Goal: Check status: Check status

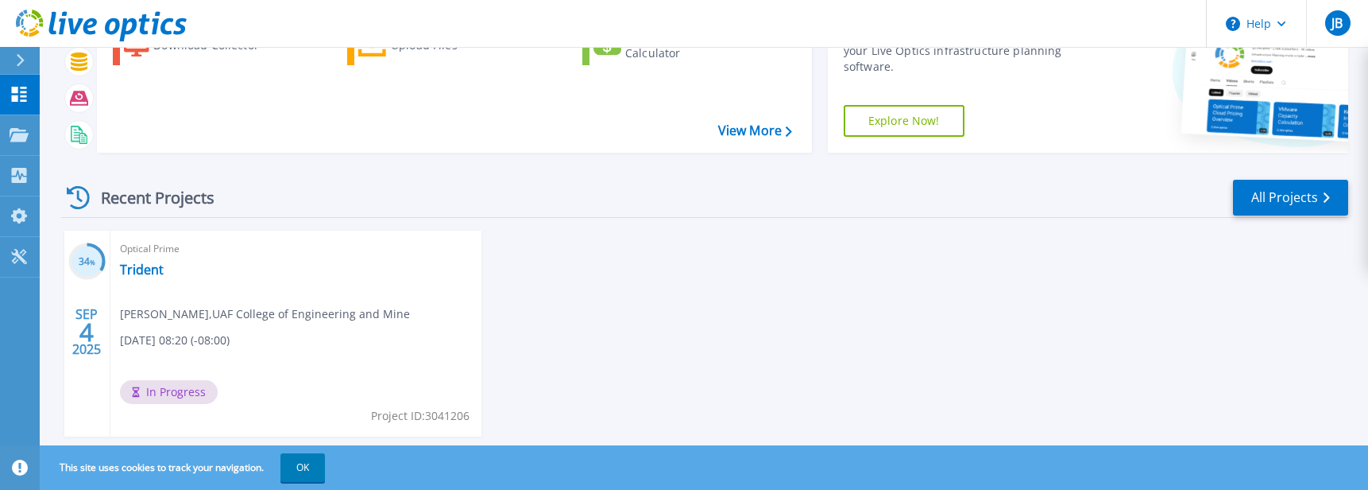
scroll to position [153, 0]
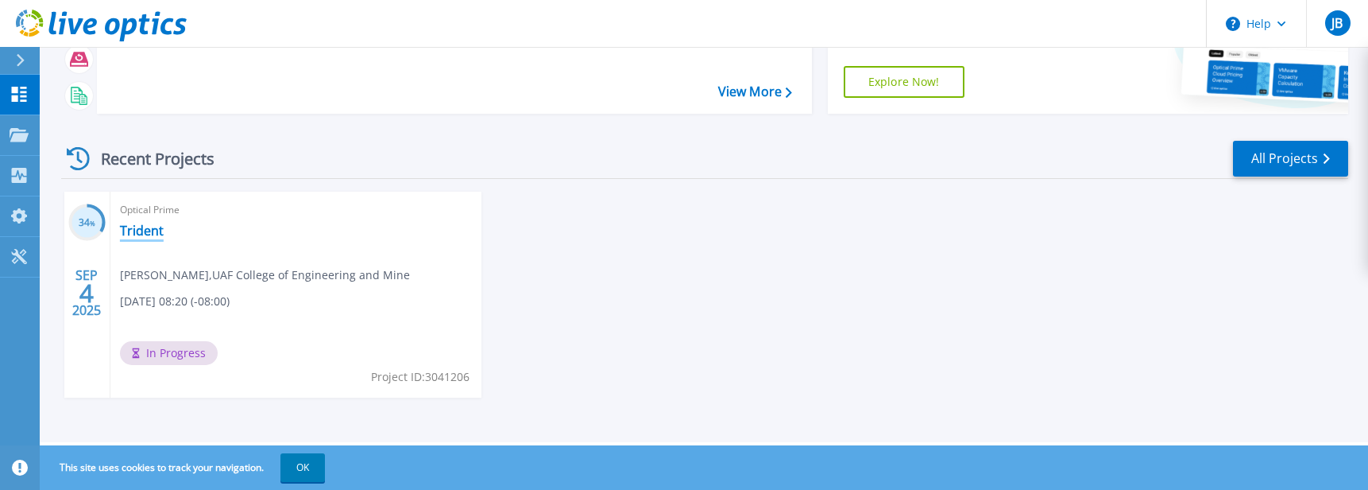
click at [145, 227] on link "Trident" at bounding box center [142, 231] width 44 height 16
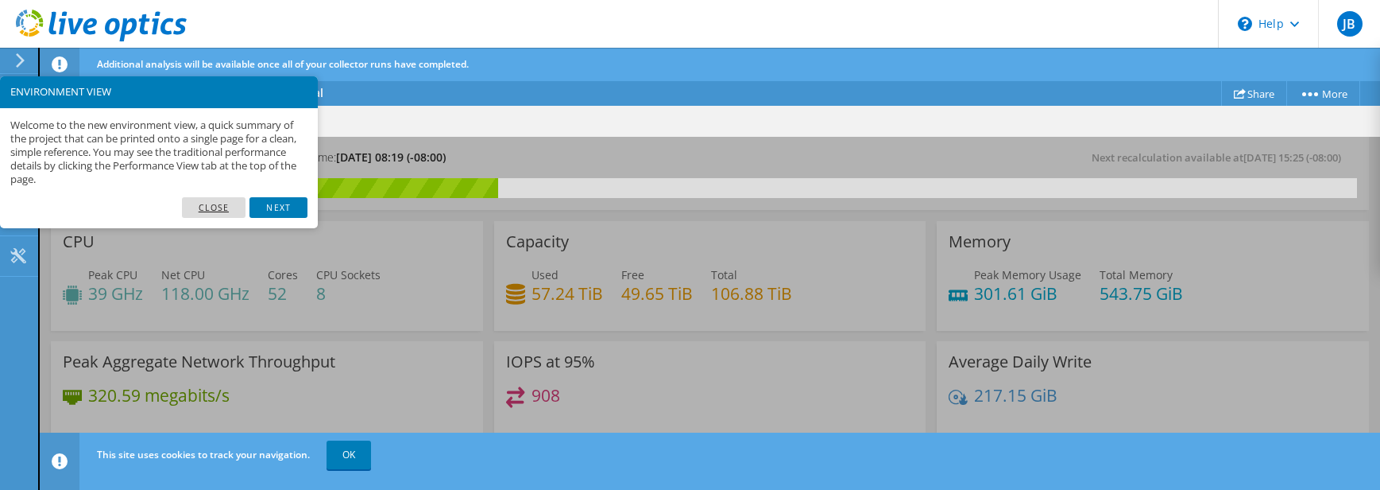
click at [203, 202] on link "Close" at bounding box center [214, 207] width 64 height 21
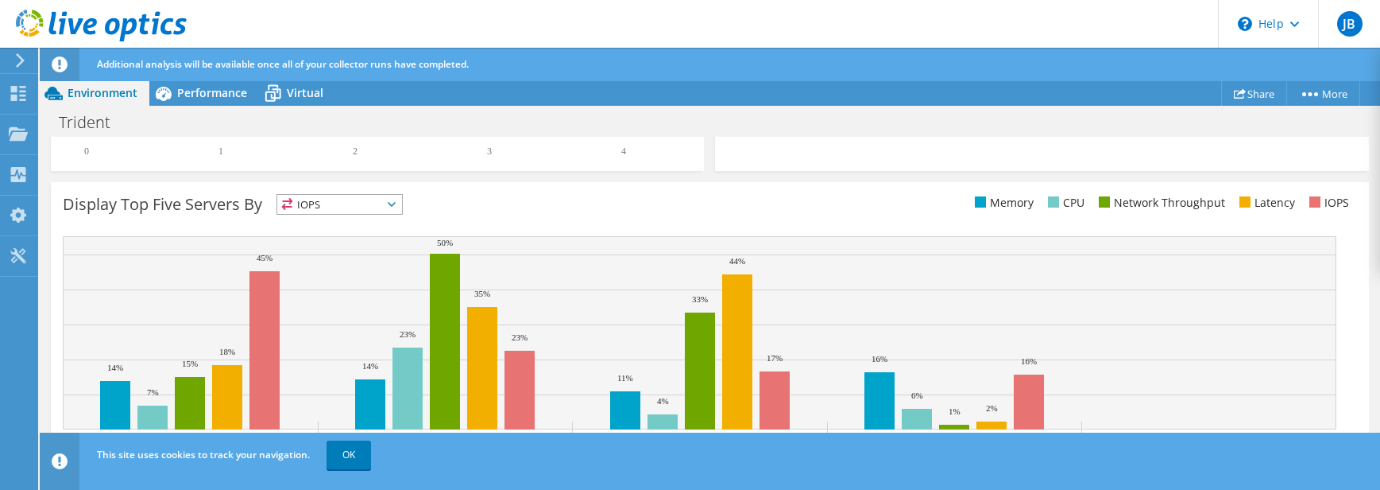
scroll to position [664, 0]
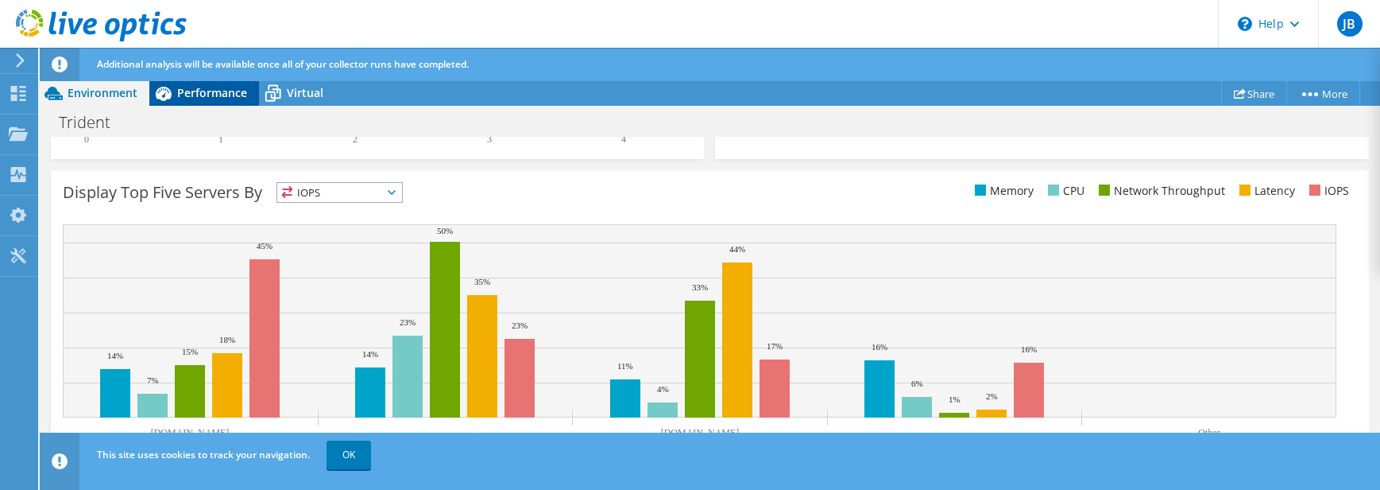
drag, startPoint x: 198, startPoint y: 95, endPoint x: 208, endPoint y: 96, distance: 10.4
click at [198, 95] on span "Performance" at bounding box center [212, 92] width 70 height 15
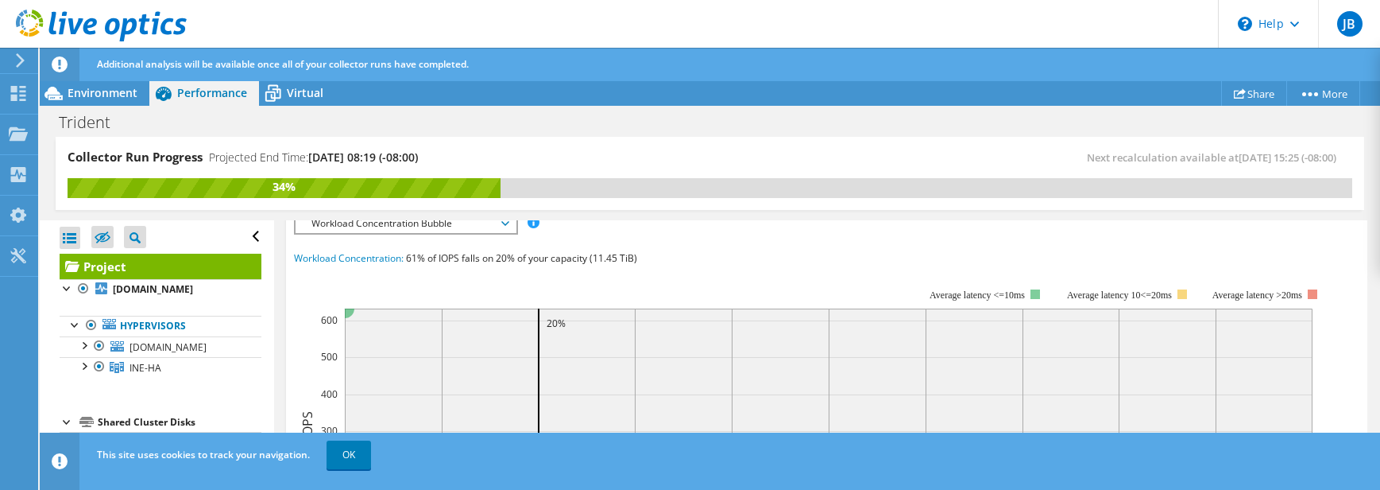
scroll to position [318, 0]
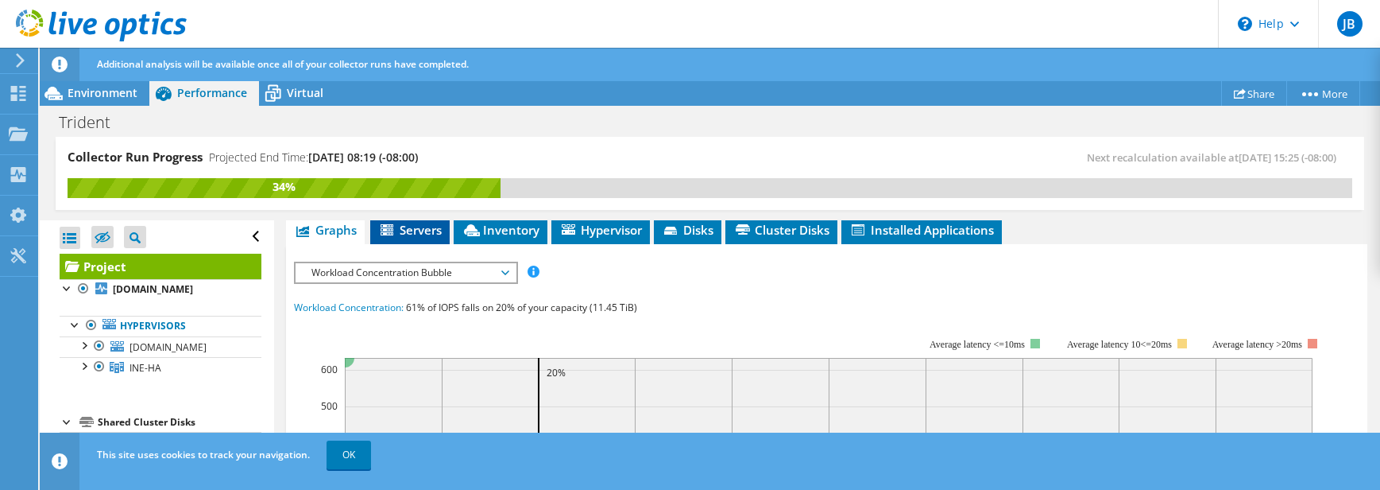
click at [413, 226] on span "Servers" at bounding box center [410, 230] width 64 height 16
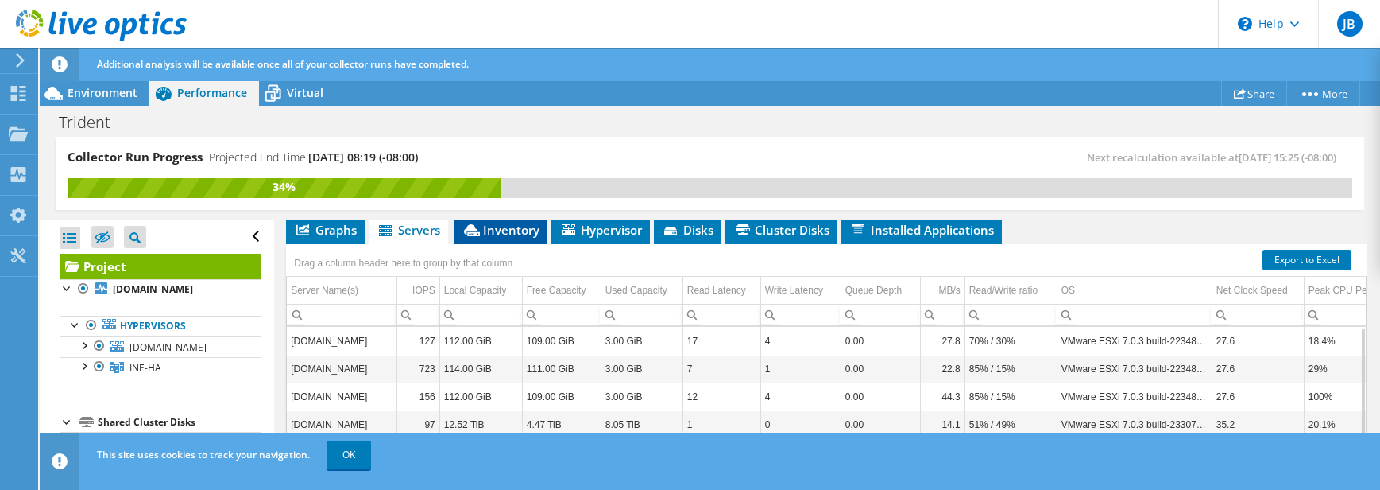
click at [485, 234] on span "Inventory" at bounding box center [501, 230] width 78 height 16
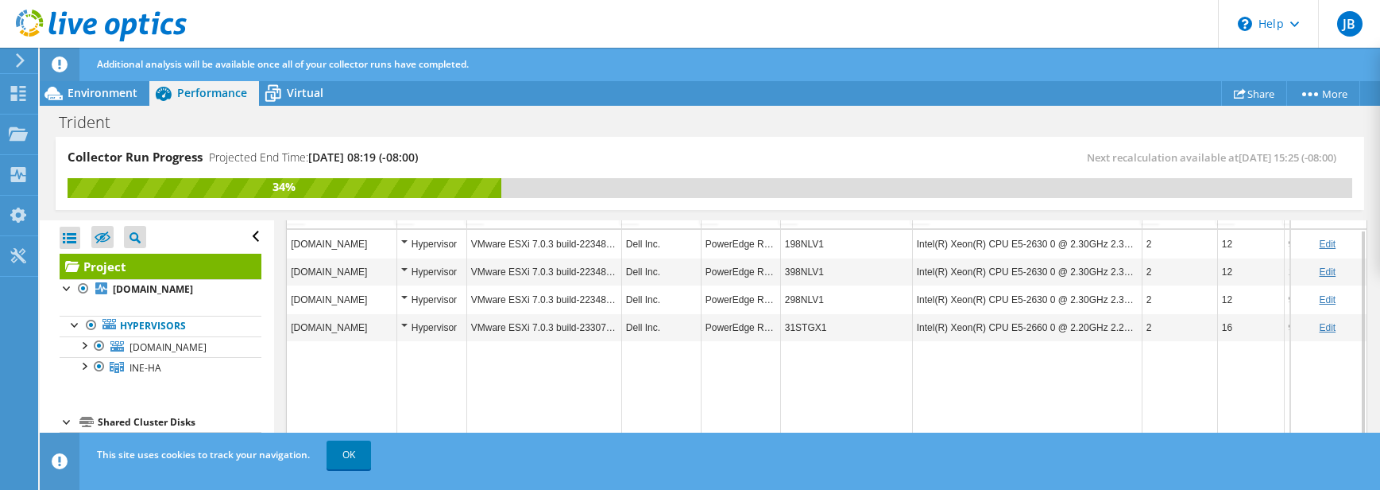
scroll to position [469, 0]
